Goal: Obtain resource: Download file/media

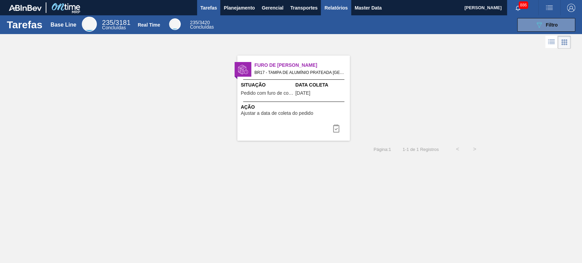
click at [337, 8] on span "Relatórios" at bounding box center [335, 8] width 23 height 8
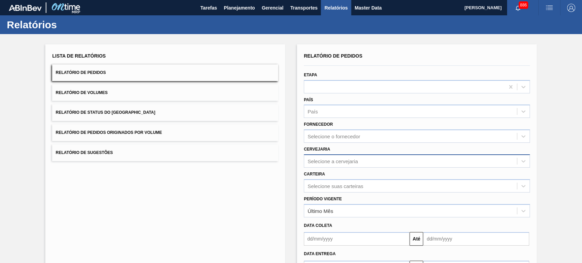
click at [322, 160] on div "Selecione a cervejaria" at bounding box center [417, 160] width 226 height 13
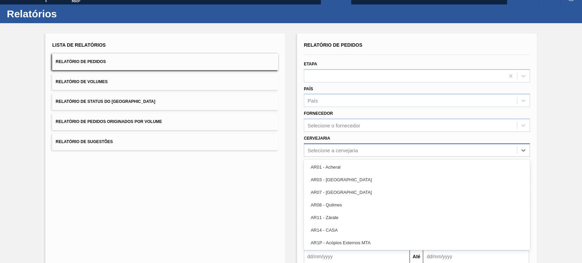
scroll to position [12, 0]
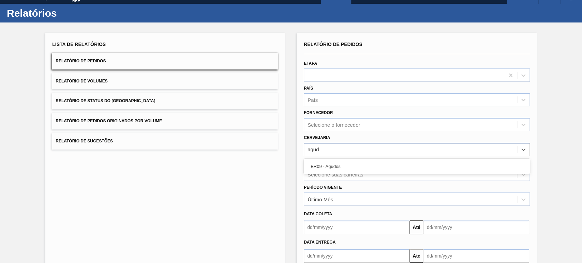
type input "agudo"
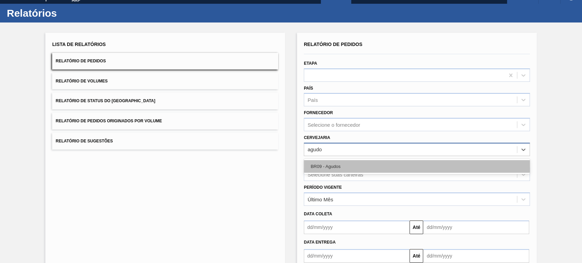
click at [334, 168] on div "BR09 - Agudos" at bounding box center [417, 166] width 226 height 13
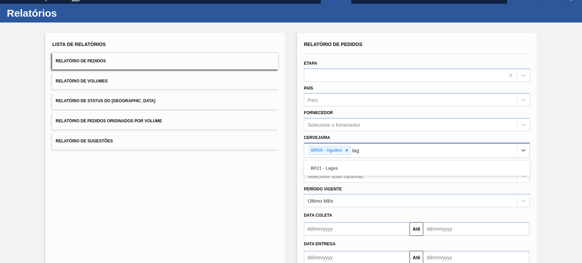
type input "lage"
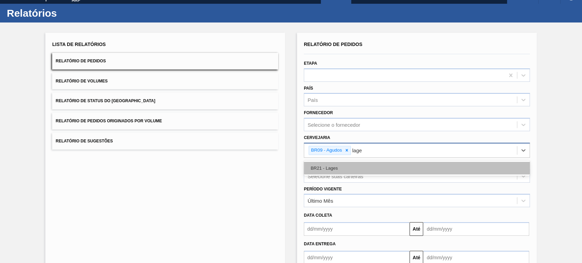
click at [335, 170] on div "BR21 - Lages" at bounding box center [417, 168] width 226 height 13
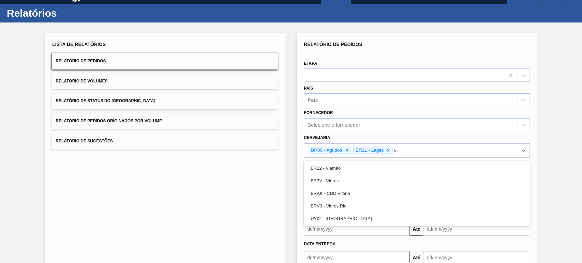
type input "via"
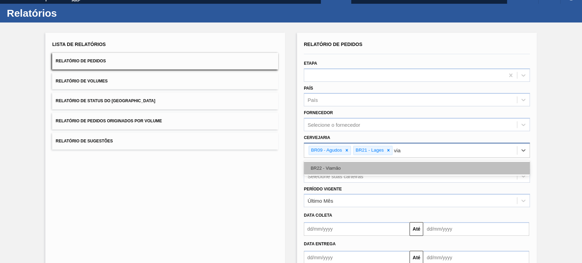
click at [337, 171] on div "BR22 - Viamão" at bounding box center [417, 168] width 226 height 13
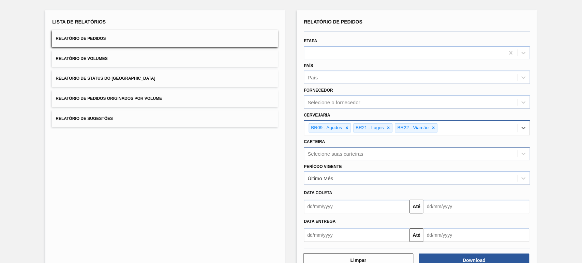
click at [334, 160] on div "Selecione suas carteiras" at bounding box center [417, 153] width 226 height 13
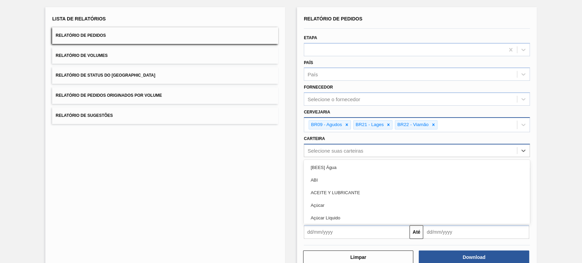
scroll to position [38, 0]
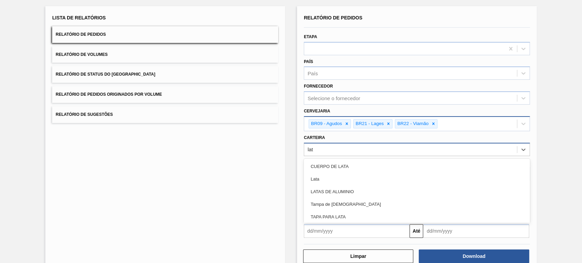
type input "lata"
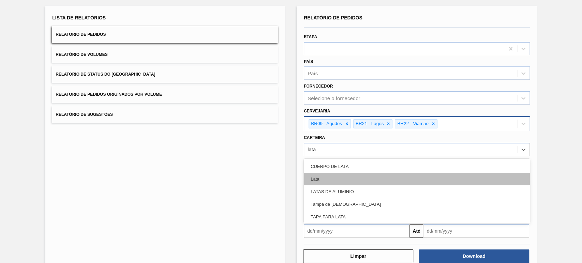
click at [332, 180] on div "Lata" at bounding box center [417, 179] width 226 height 13
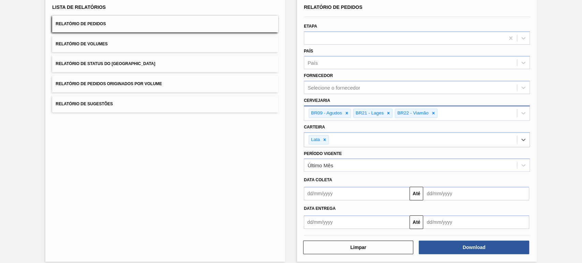
scroll to position [55, 0]
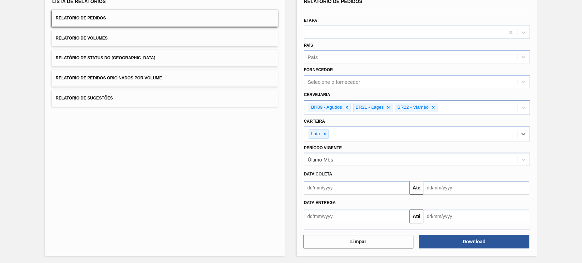
click at [334, 155] on div "Último Mês" at bounding box center [410, 160] width 213 height 10
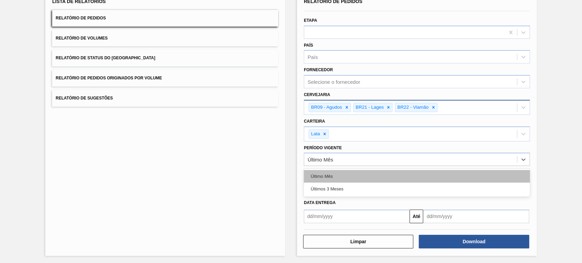
click at [330, 175] on div "Último Mês" at bounding box center [417, 176] width 226 height 13
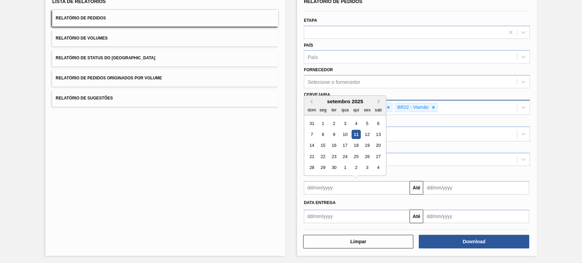
click at [370, 182] on input "text" at bounding box center [357, 188] width 106 height 14
click at [322, 120] on div "1" at bounding box center [323, 123] width 9 height 9
type input "[DATE]"
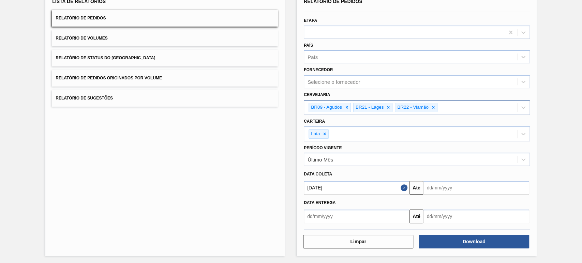
click at [437, 188] on input "text" at bounding box center [476, 188] width 106 height 14
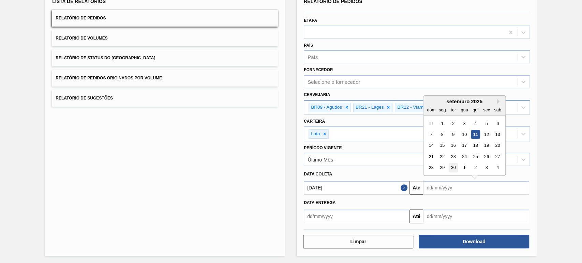
click at [453, 168] on div "30" at bounding box center [453, 167] width 9 height 9
type input "[DATE]"
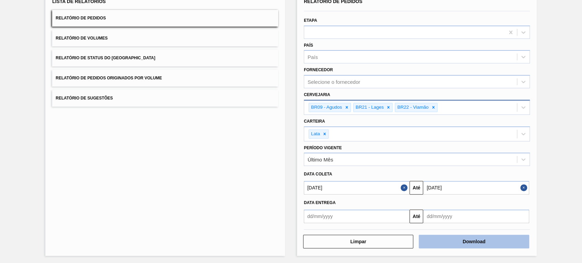
click at [456, 242] on button "Download" at bounding box center [474, 242] width 110 height 14
click at [114, 38] on button "Relatório de Volumes" at bounding box center [165, 38] width 226 height 17
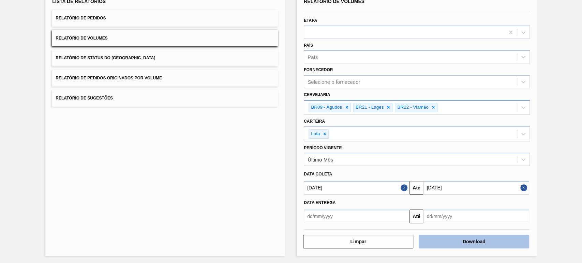
click at [468, 241] on button "Download" at bounding box center [474, 242] width 110 height 14
